Goal: Task Accomplishment & Management: Manage account settings

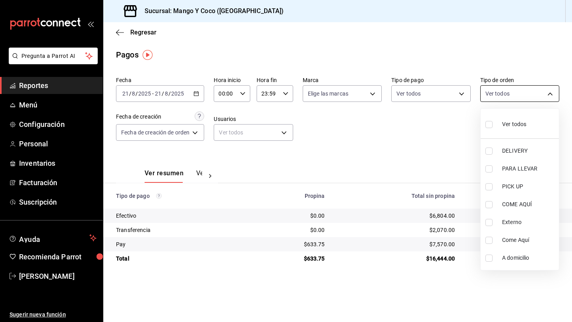
click at [517, 99] on body "Pregunta a Parrot AI Reportes Menú Configuración Personal Inventarios Facturaci…" at bounding box center [286, 161] width 572 height 322
click at [489, 152] on input "checkbox" at bounding box center [488, 151] width 7 height 7
checkbox input "true"
type input "5d557e33-8e3b-4e7a-adf0-e2d1449f445d"
click at [394, 142] on div at bounding box center [286, 161] width 572 height 322
